Goal: Find specific page/section: Find specific page/section

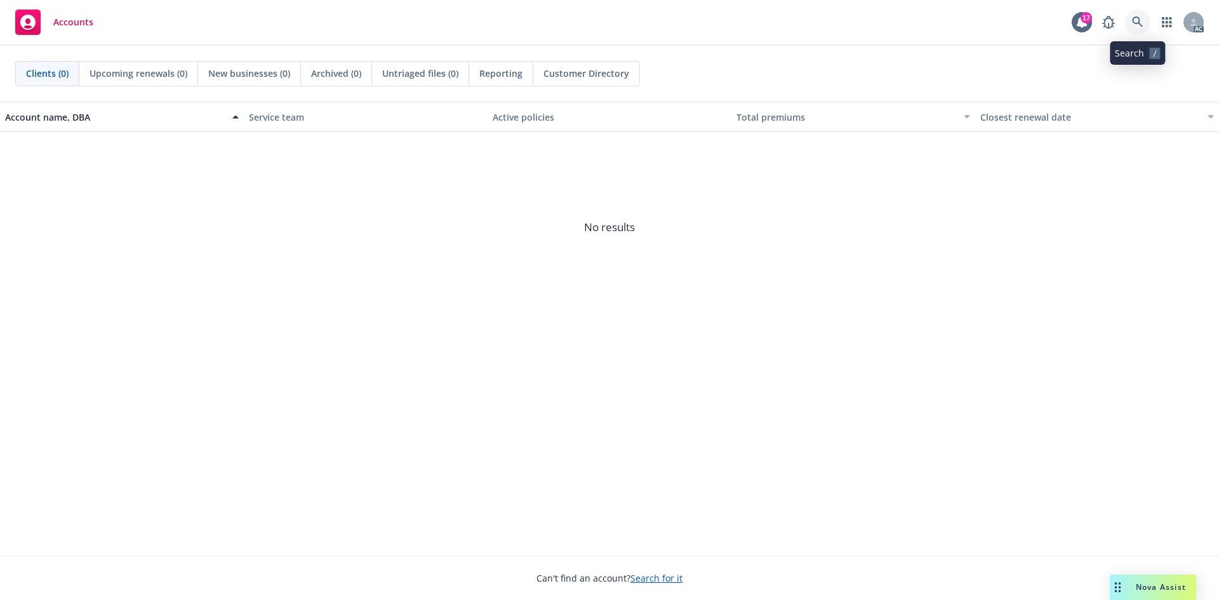
click at [1142, 28] on link at bounding box center [1137, 22] width 25 height 25
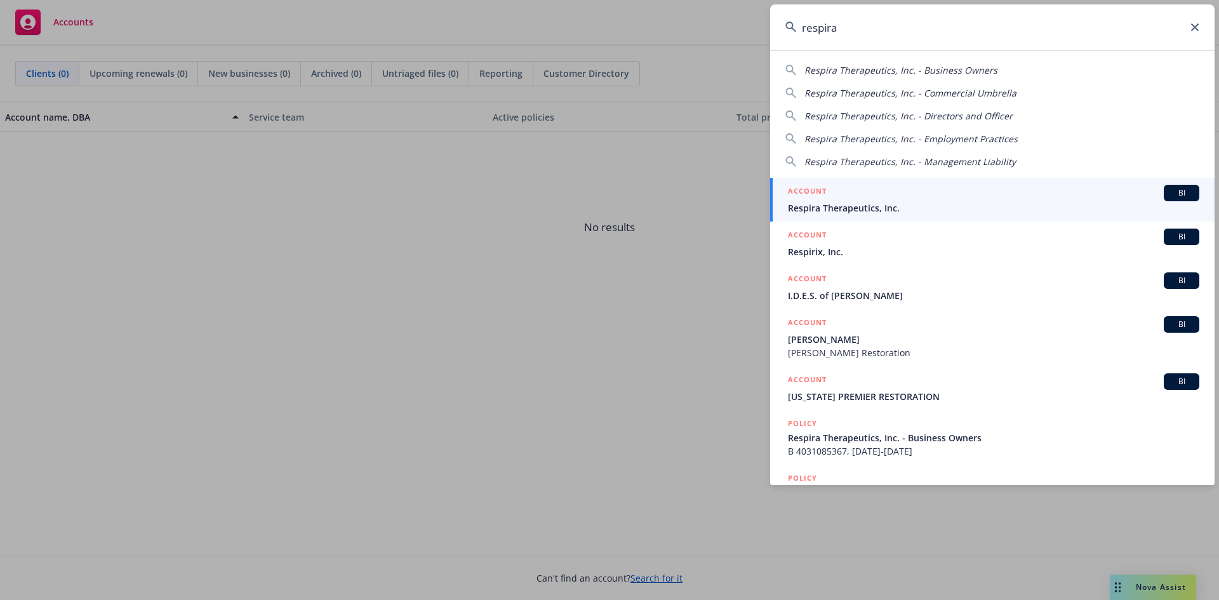
type input "respira"
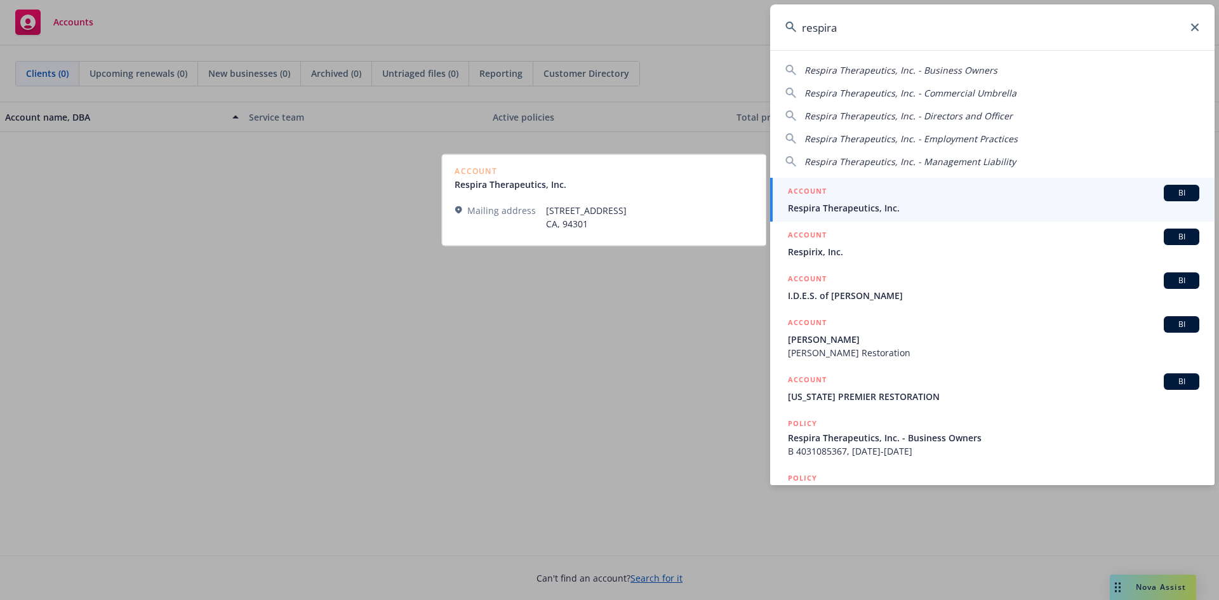
click at [911, 204] on span "Respira Therapeutics, Inc." at bounding box center [993, 207] width 411 height 13
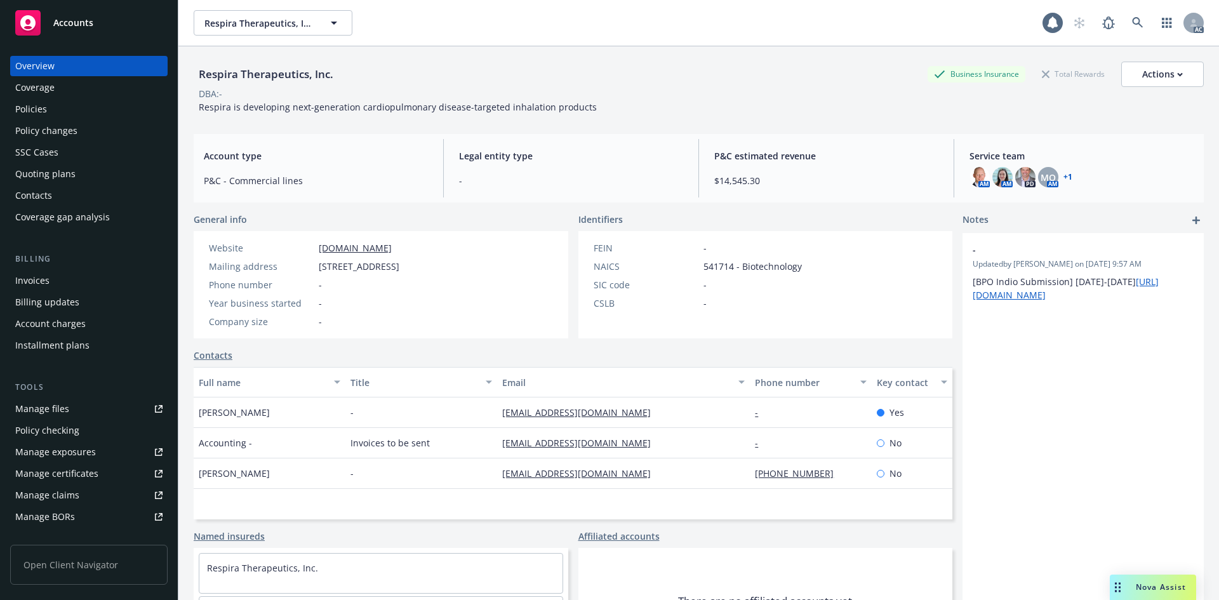
click at [52, 282] on div "Invoices" at bounding box center [88, 280] width 147 height 20
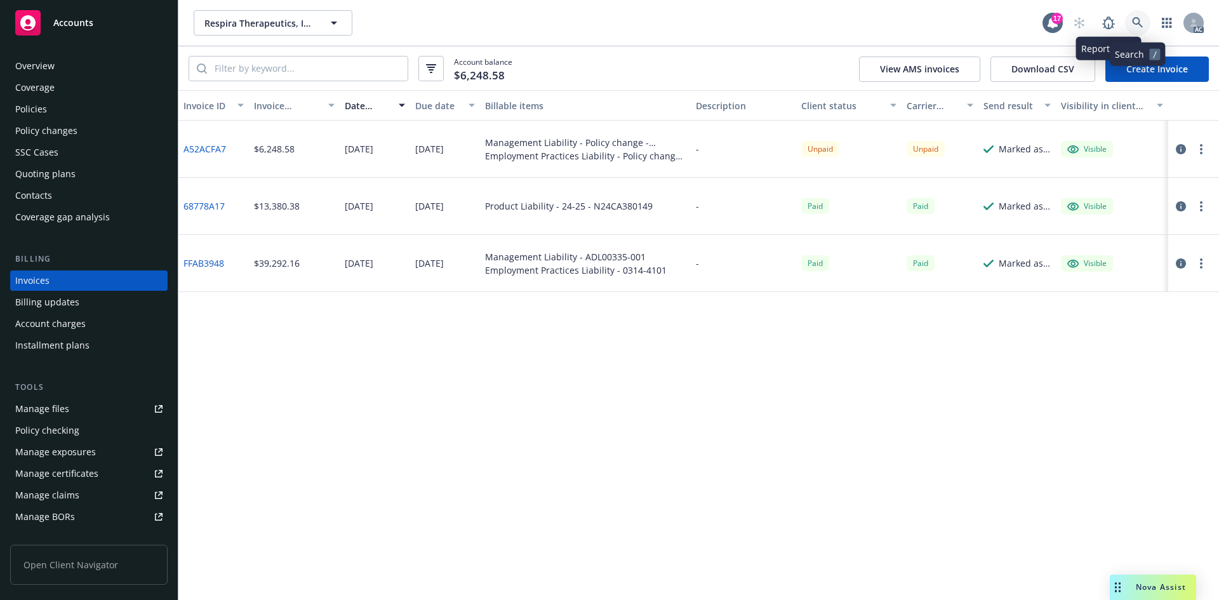
click at [1133, 13] on link at bounding box center [1137, 22] width 25 height 25
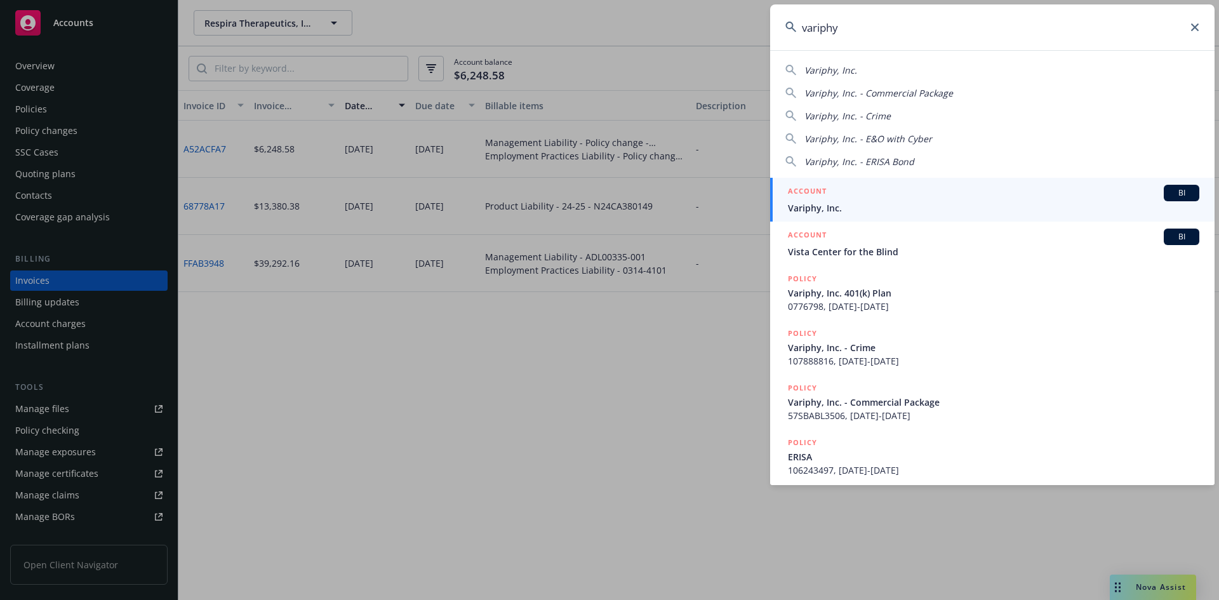
type input "variphy"
click at [879, 203] on span "Variphy, Inc." at bounding box center [993, 207] width 411 height 13
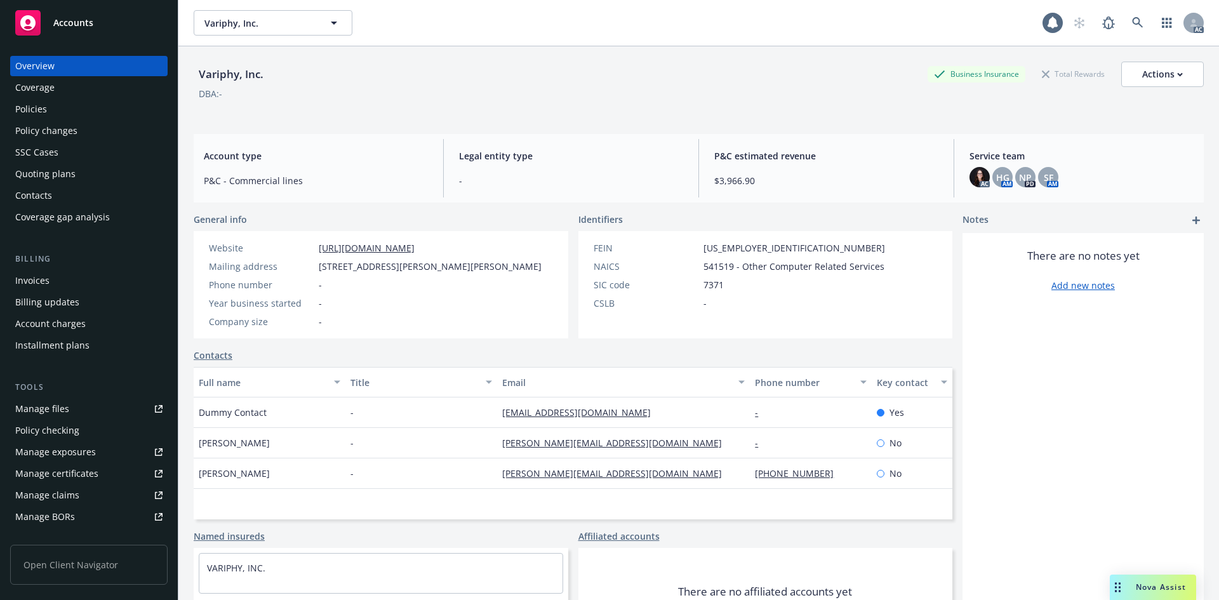
click at [79, 276] on div "Invoices" at bounding box center [88, 280] width 147 height 20
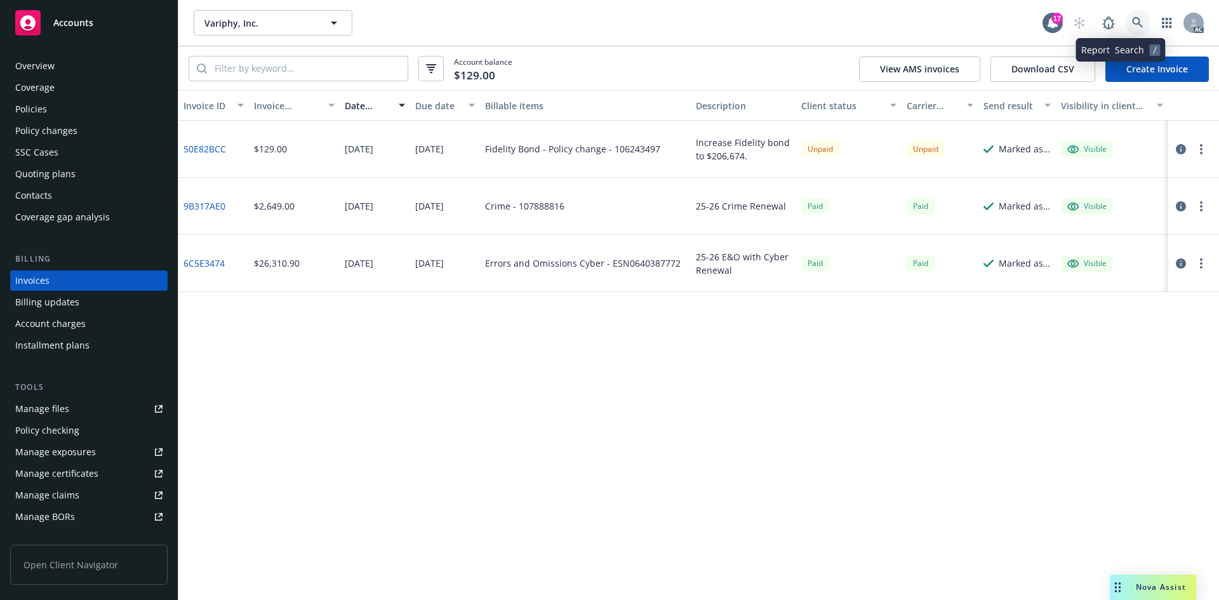
click at [1127, 29] on link at bounding box center [1137, 22] width 25 height 25
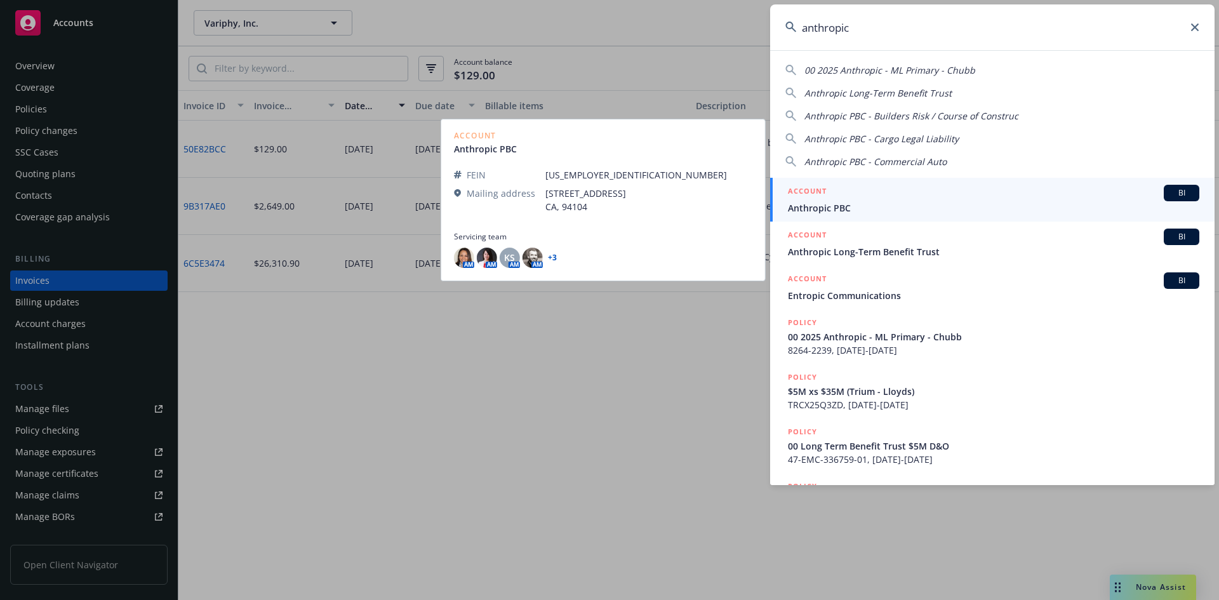
type input "anthropic"
click at [840, 189] on div "ACCOUNT BI" at bounding box center [993, 193] width 411 height 17
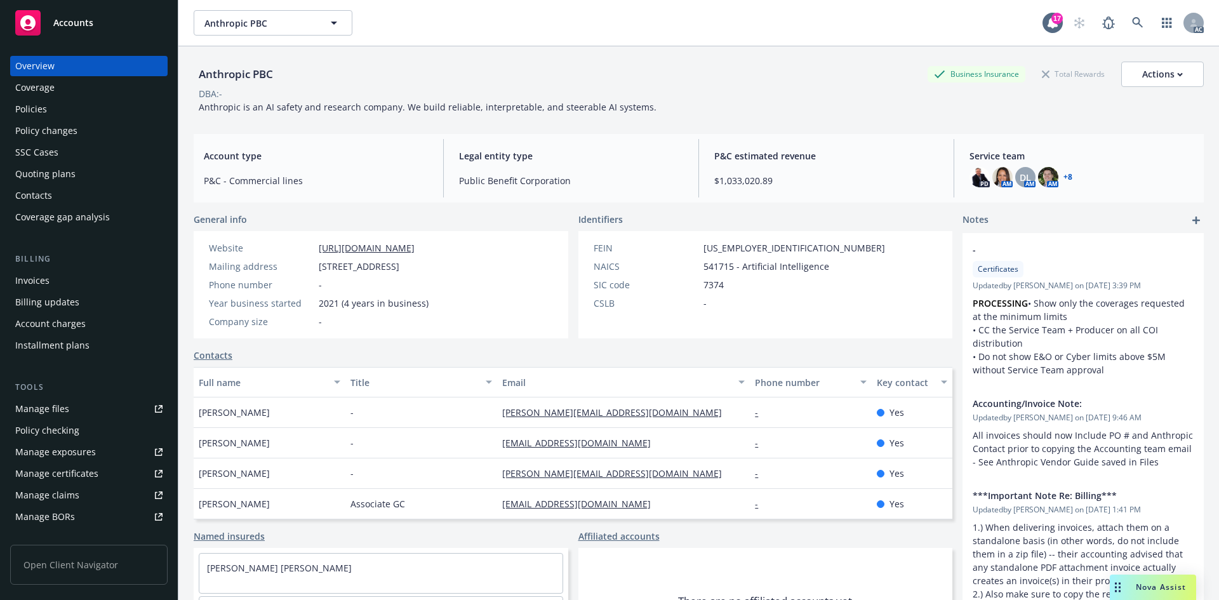
click at [95, 285] on div "Invoices" at bounding box center [88, 280] width 147 height 20
